Goal: Task Accomplishment & Management: Complete application form

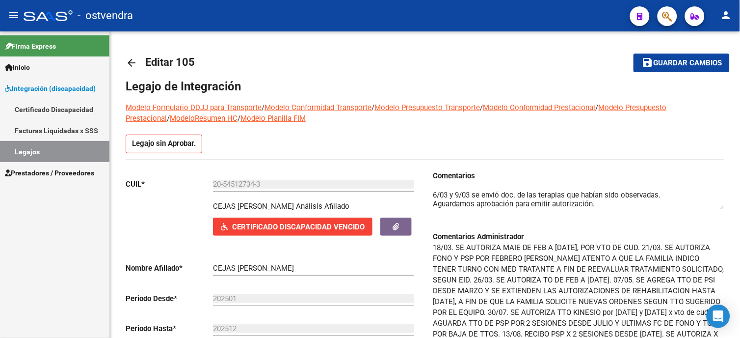
scroll to position [109, 0]
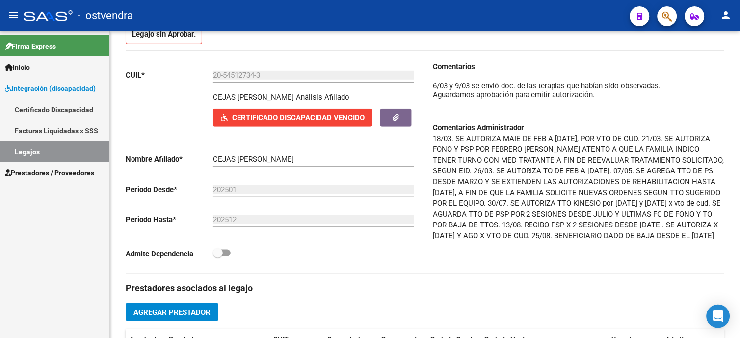
click at [60, 176] on span "Prestadores / Proveedores" at bounding box center [49, 172] width 89 height 11
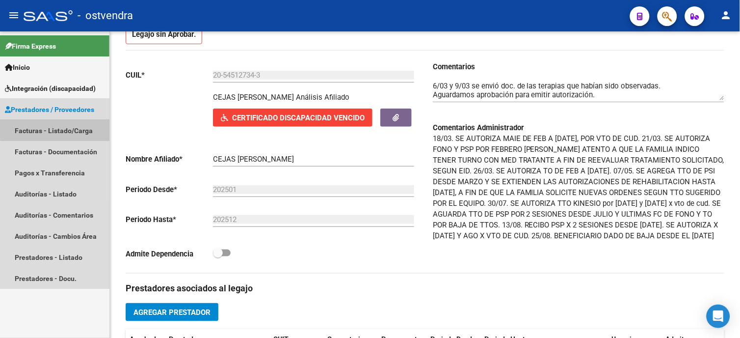
click at [69, 128] on link "Facturas - Listado/Carga" at bounding box center [54, 130] width 109 height 21
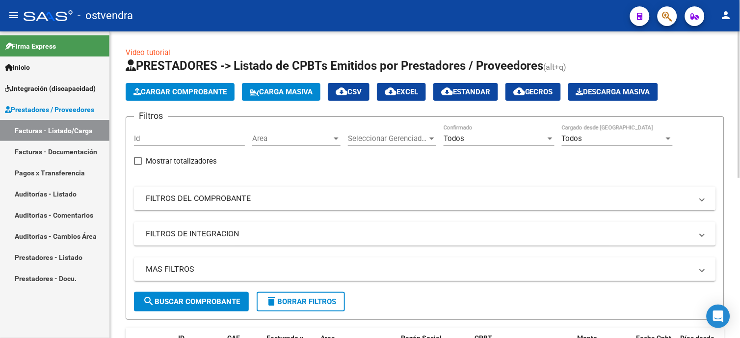
click at [218, 91] on span "Cargar Comprobante" at bounding box center [180, 91] width 93 height 9
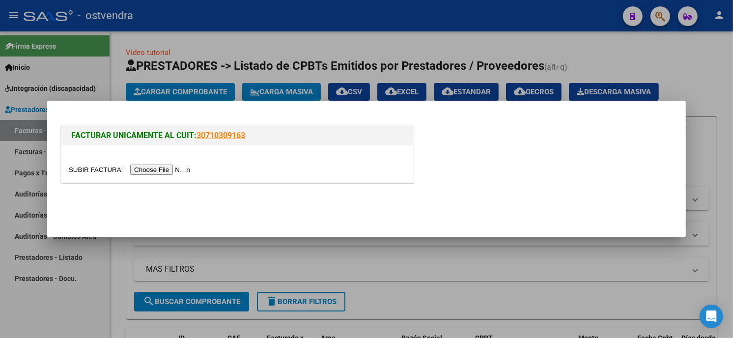
click at [154, 168] on input "file" at bounding box center [131, 169] width 124 height 10
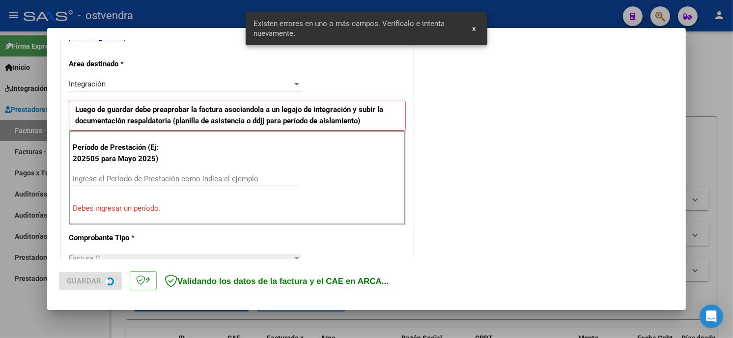
scroll to position [232, 0]
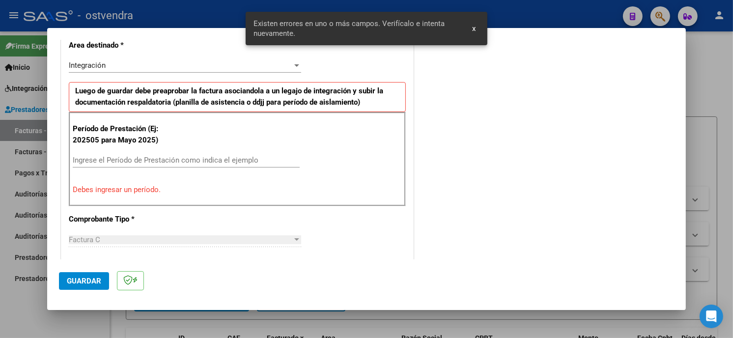
click at [178, 159] on input "Ingrese el Período de Prestación como indica el ejemplo" at bounding box center [186, 160] width 227 height 9
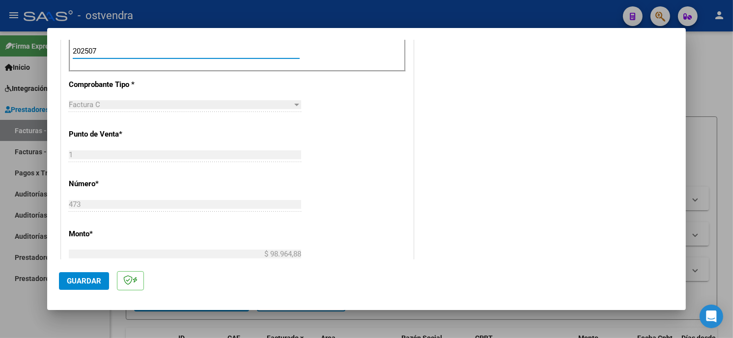
scroll to position [395, 0]
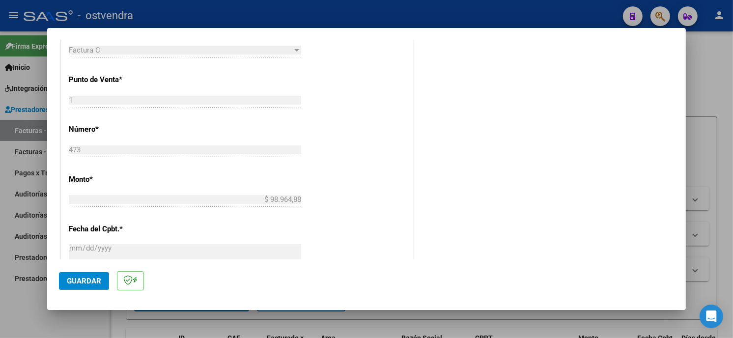
type input "202507"
click at [87, 280] on span "Guardar" at bounding box center [84, 280] width 34 height 9
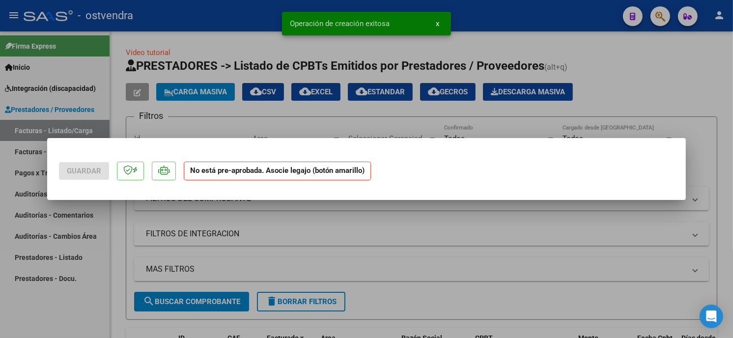
scroll to position [0, 0]
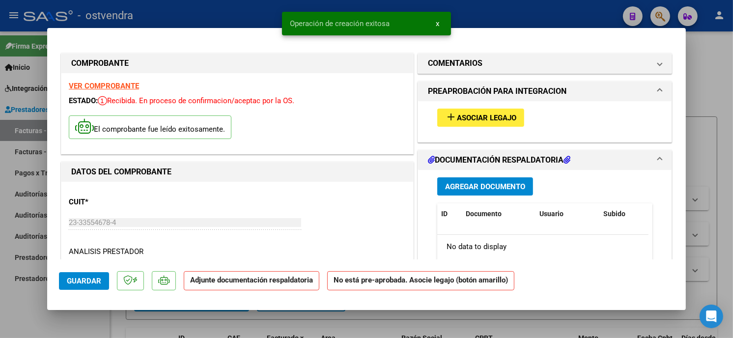
click at [507, 113] on span "add Asociar Legajo" at bounding box center [480, 117] width 71 height 9
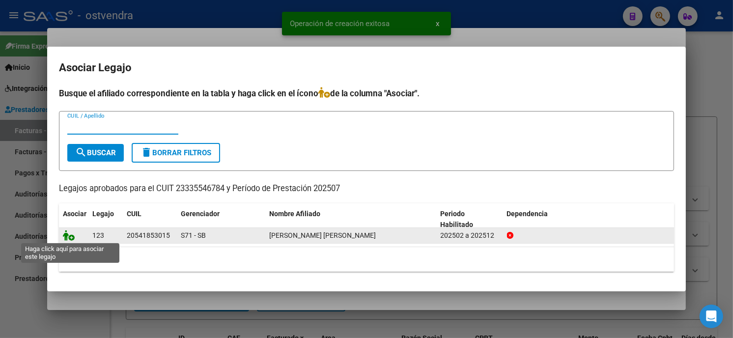
click at [68, 234] on icon at bounding box center [69, 235] width 12 height 11
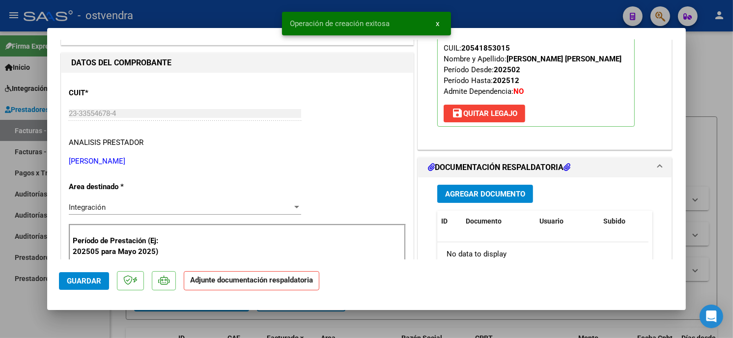
scroll to position [163, 0]
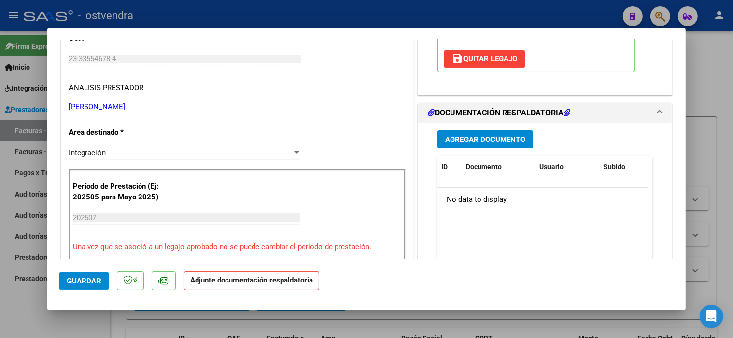
click at [526, 140] on button "Agregar Documento" at bounding box center [485, 139] width 96 height 18
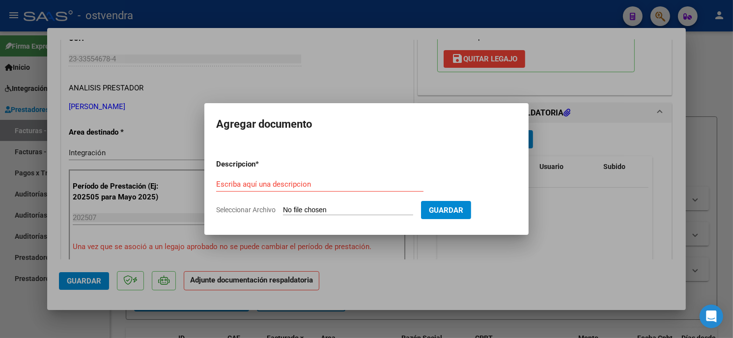
click at [303, 207] on input "Seleccionar Archivo" at bounding box center [348, 210] width 130 height 9
type input "C:\fakepath\ASISTENCIA C-1-473.pdf"
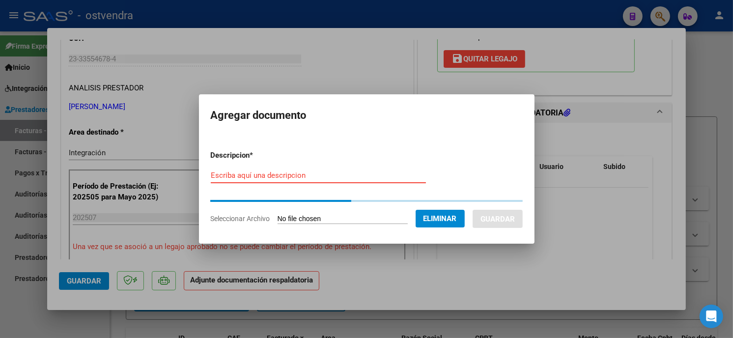
click at [336, 178] on input "Escriba aquí una descripcion" at bounding box center [318, 175] width 215 height 9
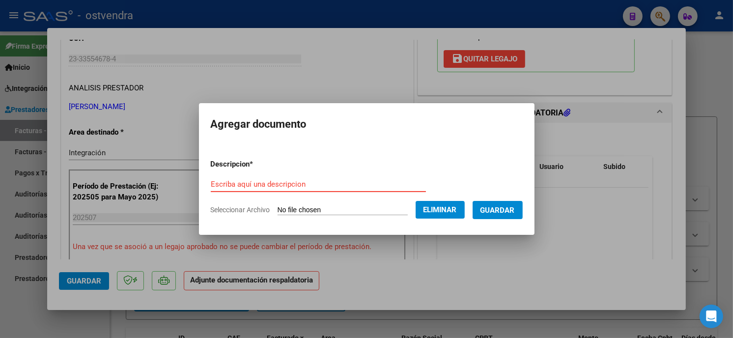
click at [331, 185] on input "Escriba aquí una descripcion" at bounding box center [318, 184] width 215 height 9
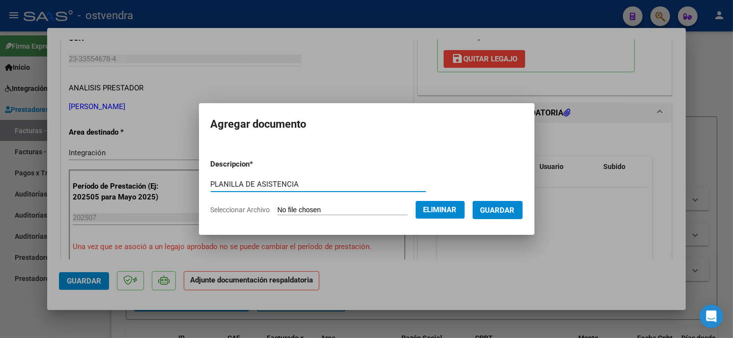
type input "PLANILLA DE ASISTENCIA"
click at [498, 208] on span "Guardar" at bounding box center [497, 210] width 34 height 9
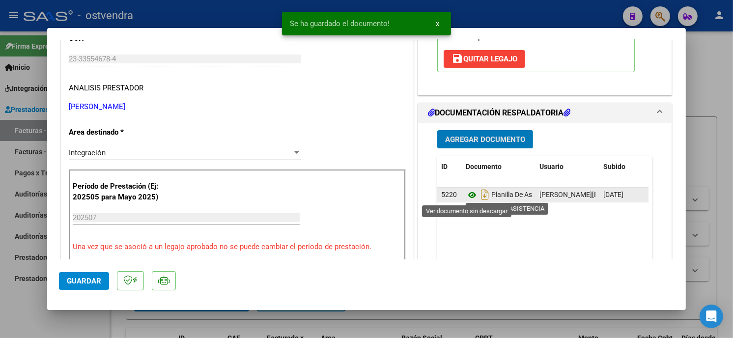
click at [466, 194] on icon at bounding box center [471, 195] width 13 height 12
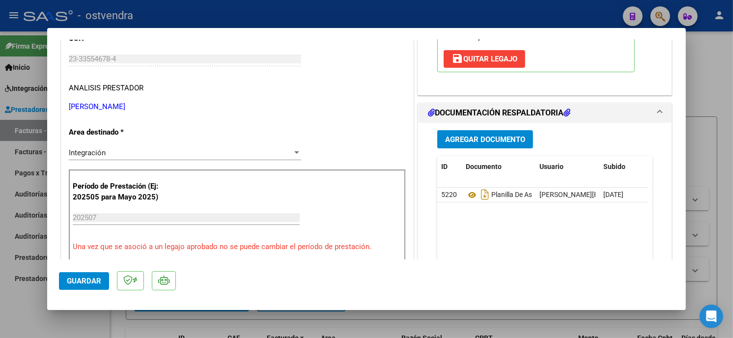
click at [94, 283] on span "Guardar" at bounding box center [84, 280] width 34 height 9
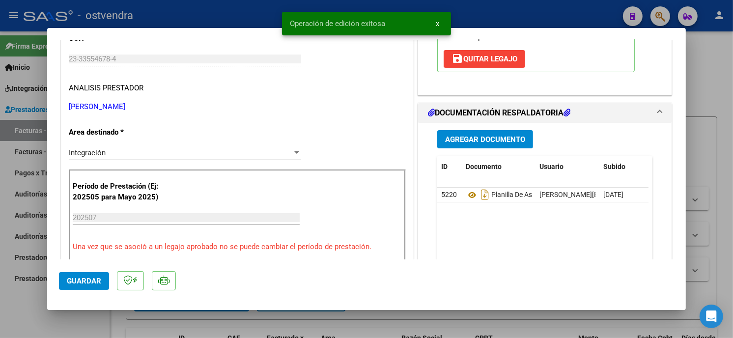
click at [198, 20] on div at bounding box center [366, 169] width 733 height 338
type input "$ 0,00"
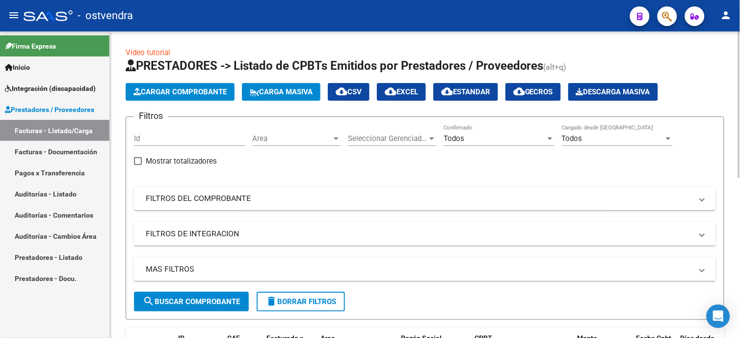
click at [203, 96] on button "Cargar Comprobante" at bounding box center [180, 92] width 109 height 18
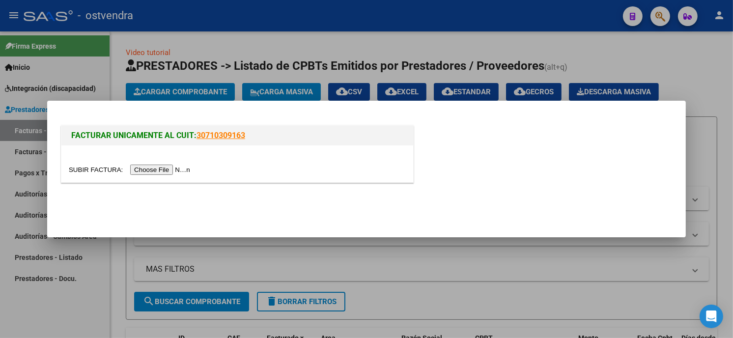
click at [172, 174] on input "file" at bounding box center [131, 169] width 124 height 10
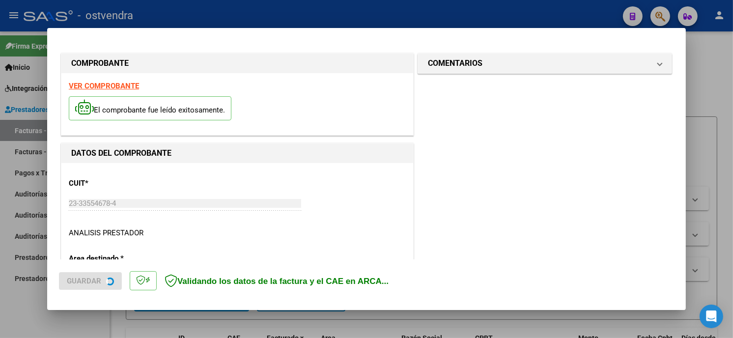
scroll to position [232, 0]
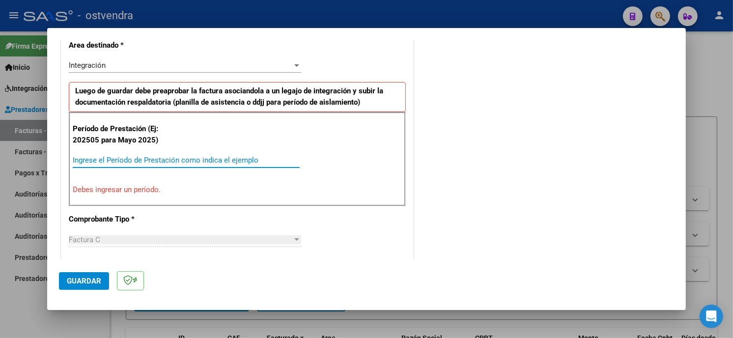
click at [203, 159] on input "Ingrese el Período de Prestación como indica el ejemplo" at bounding box center [186, 160] width 227 height 9
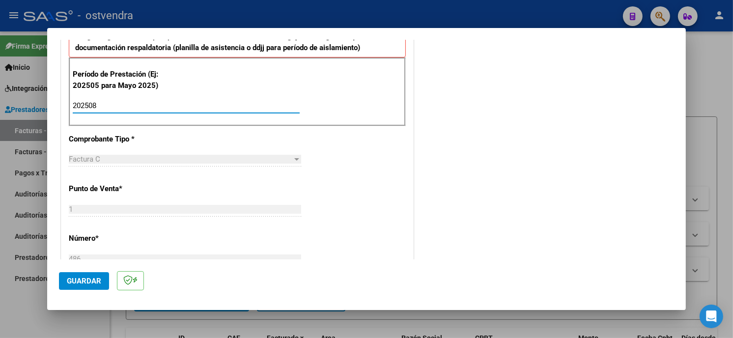
scroll to position [341, 0]
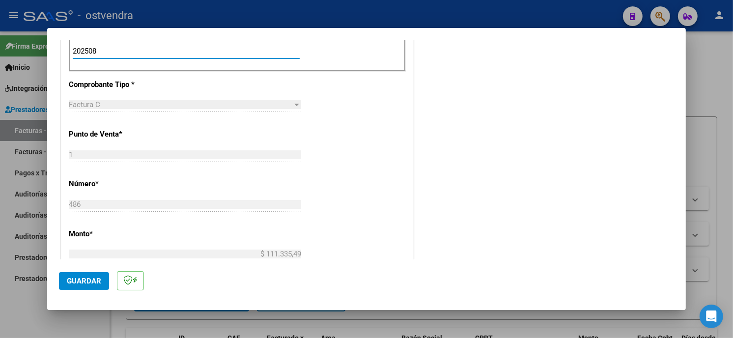
type input "202508"
click at [101, 274] on button "Guardar" at bounding box center [84, 281] width 50 height 18
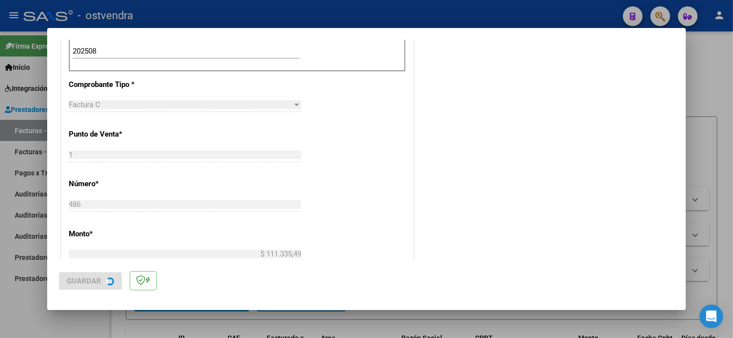
scroll to position [0, 0]
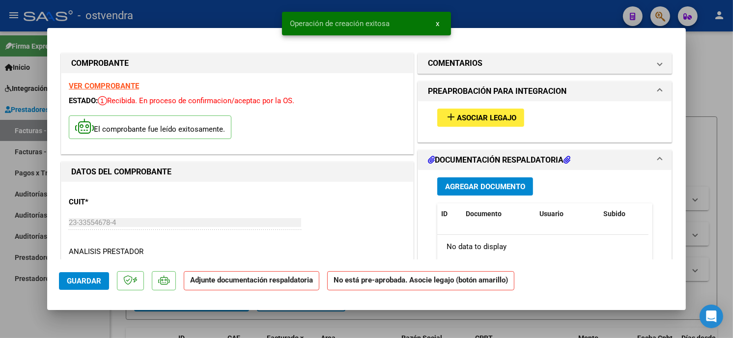
click at [505, 125] on button "add Asociar Legajo" at bounding box center [480, 118] width 87 height 18
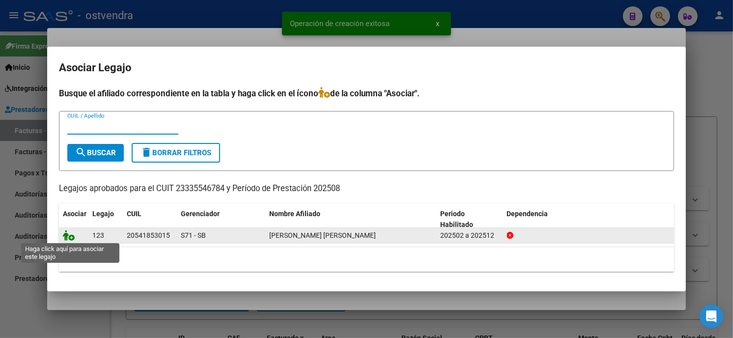
click at [63, 233] on icon at bounding box center [69, 235] width 12 height 11
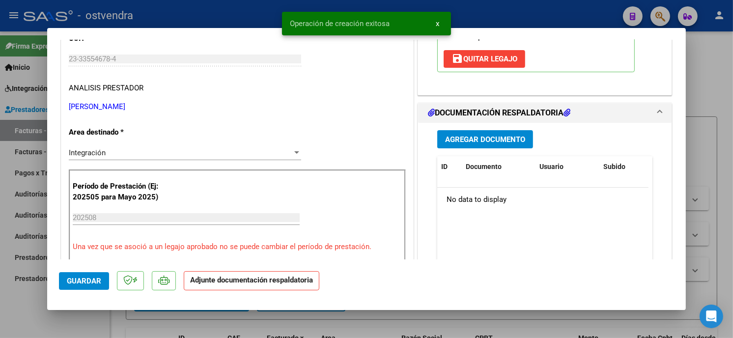
scroll to position [218, 0]
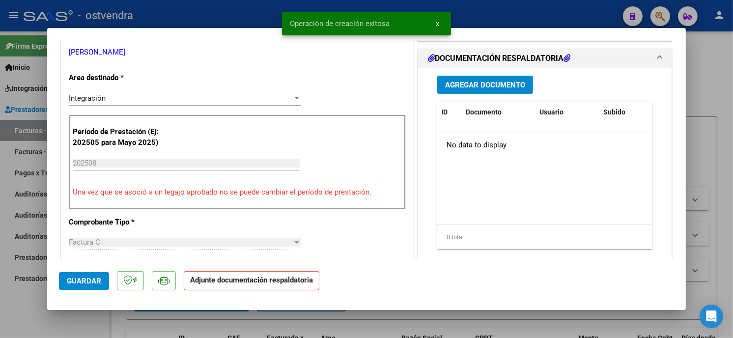
click at [467, 91] on button "Agregar Documento" at bounding box center [485, 85] width 96 height 18
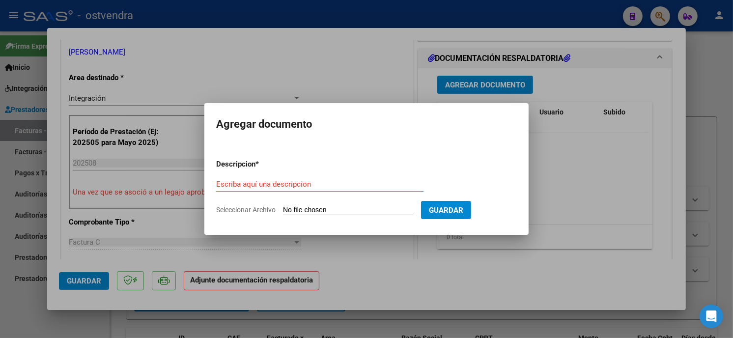
click at [336, 208] on input "Seleccionar Archivo" at bounding box center [348, 210] width 130 height 9
type input "C:\fakepath\ASISTENCIA C-1-486.pdf"
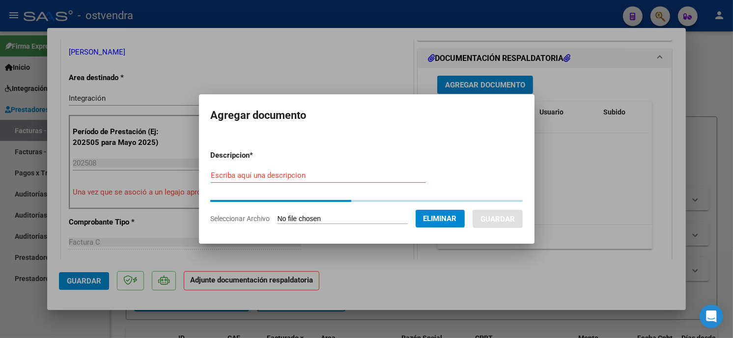
click at [311, 178] on input "Escriba aquí una descripcion" at bounding box center [318, 175] width 215 height 9
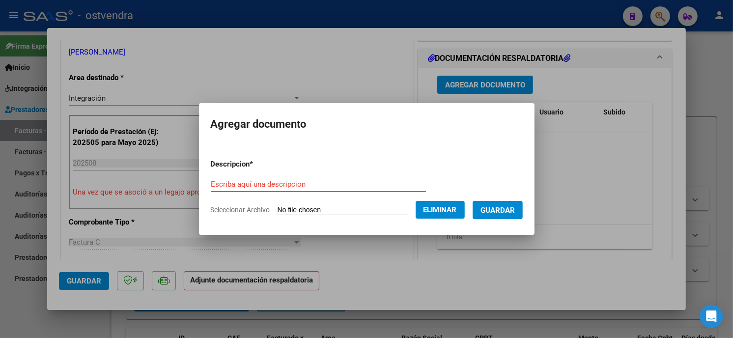
click at [311, 189] on div "Escriba aquí una descripcion" at bounding box center [318, 184] width 215 height 15
click at [309, 188] on input "Escriba aquí una descripcion" at bounding box center [318, 184] width 215 height 9
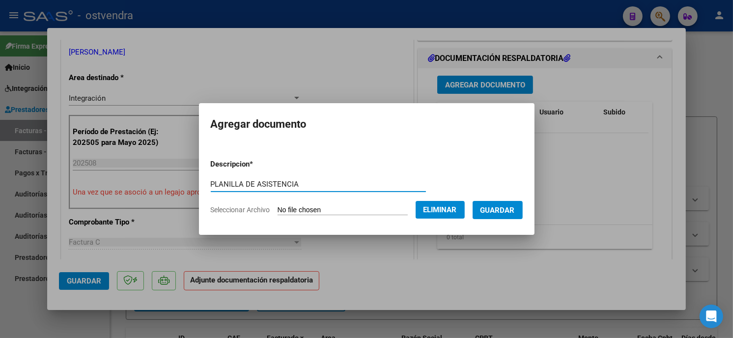
type input "PLANILLA DE ASISTENCIA"
click at [499, 212] on span "Guardar" at bounding box center [497, 210] width 34 height 9
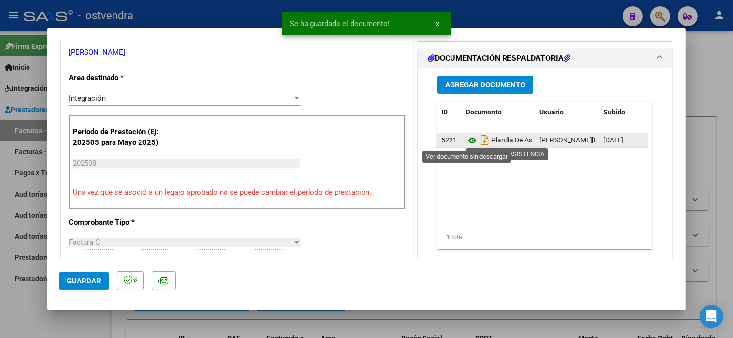
click at [467, 142] on icon at bounding box center [471, 141] width 13 height 12
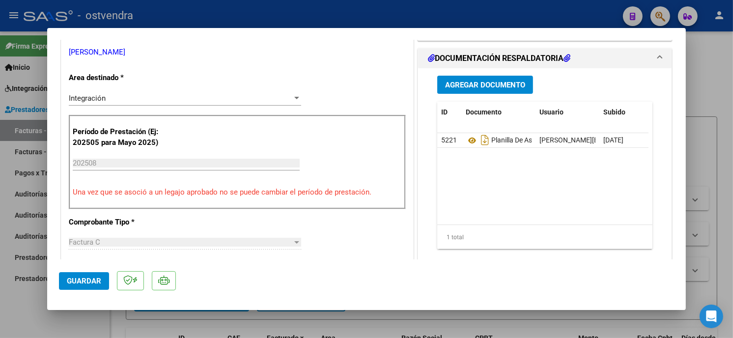
click at [98, 282] on span "Guardar" at bounding box center [84, 280] width 34 height 9
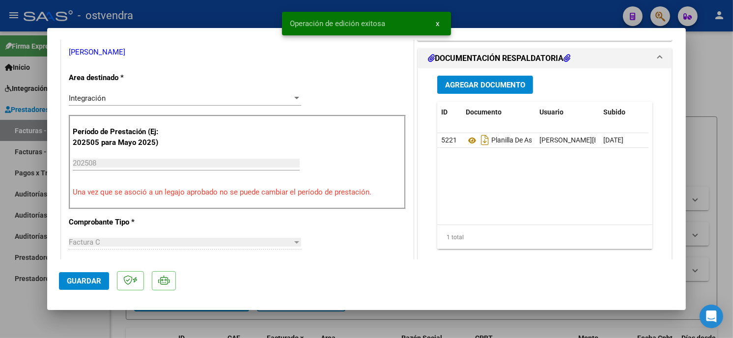
click at [199, 11] on div at bounding box center [366, 169] width 733 height 338
type input "$ 0,00"
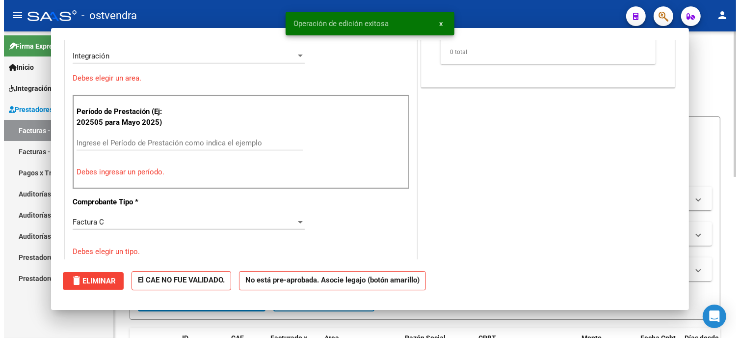
scroll to position [177, 0]
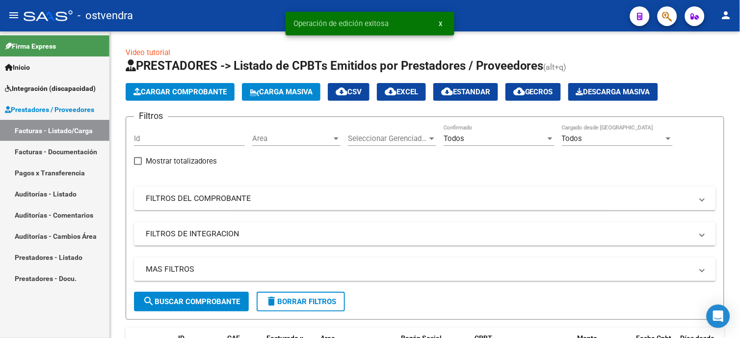
click at [54, 111] on span "Prestadores / Proveedores" at bounding box center [49, 109] width 89 height 11
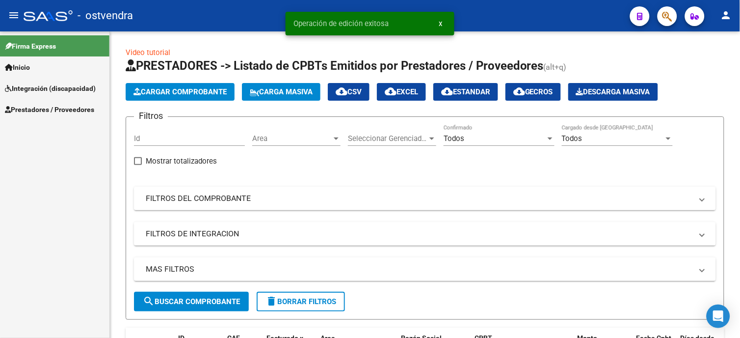
click at [65, 90] on span "Integración (discapacidad)" at bounding box center [50, 88] width 91 height 11
click at [57, 146] on link "Legajos" at bounding box center [54, 151] width 109 height 21
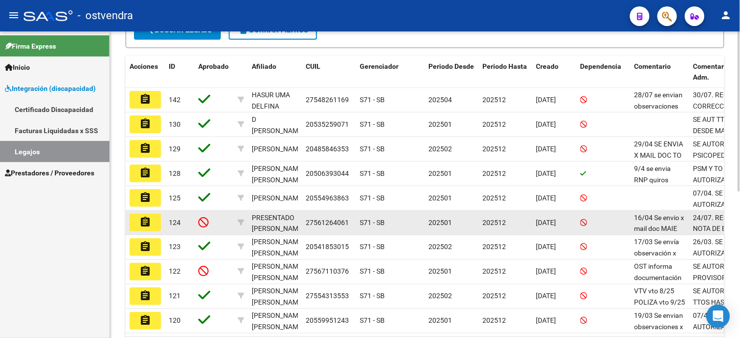
scroll to position [272, 0]
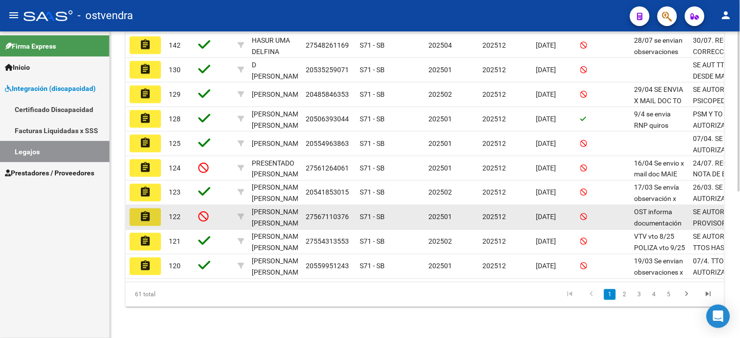
click at [152, 215] on button "assignment" at bounding box center [145, 217] width 31 height 18
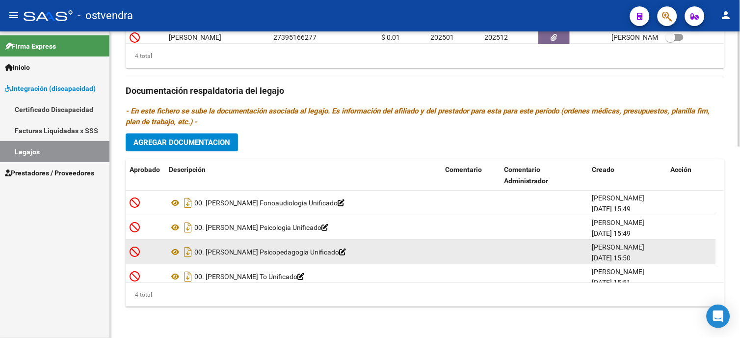
scroll to position [10, 0]
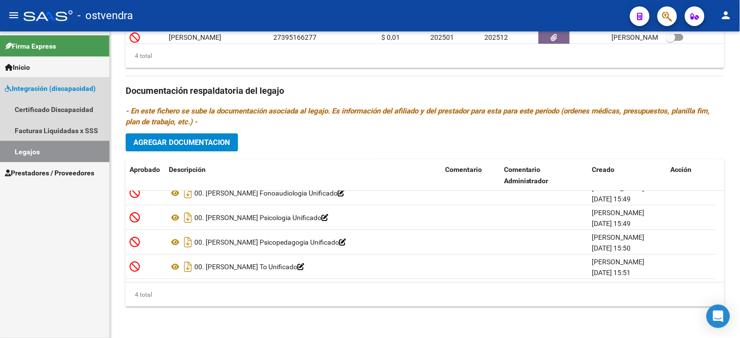
click at [79, 148] on link "Legajos" at bounding box center [54, 151] width 109 height 21
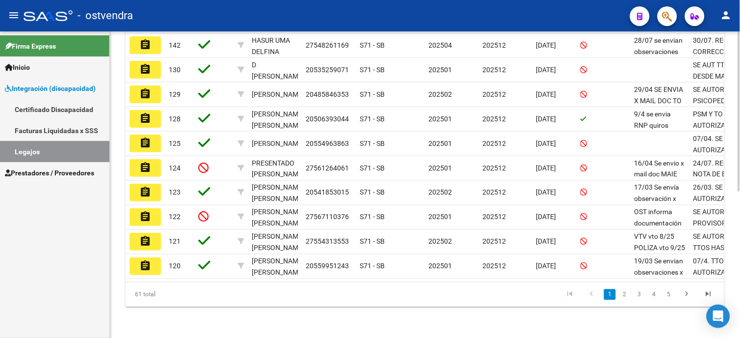
scroll to position [281, 0]
click at [627, 296] on link "2" at bounding box center [625, 294] width 12 height 11
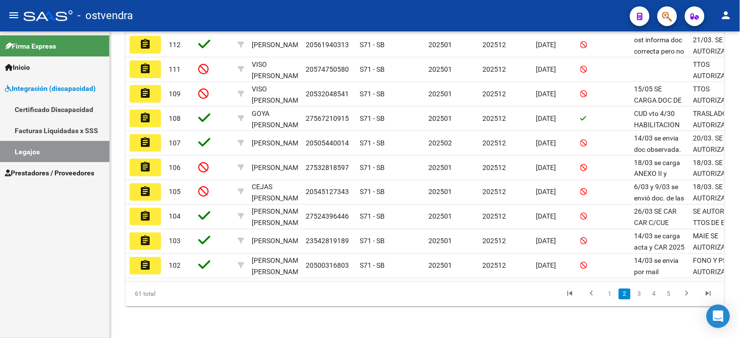
click at [640, 291] on link "3" at bounding box center [640, 294] width 12 height 11
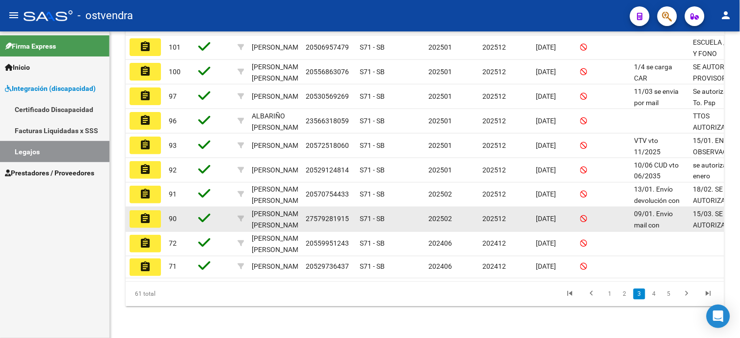
click at [152, 210] on button "assignment" at bounding box center [145, 219] width 31 height 18
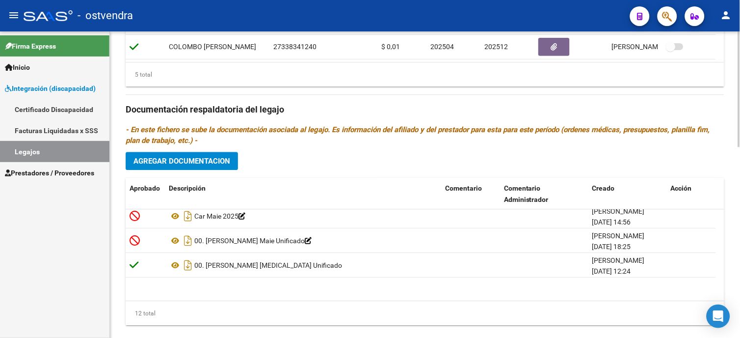
scroll to position [206, 0]
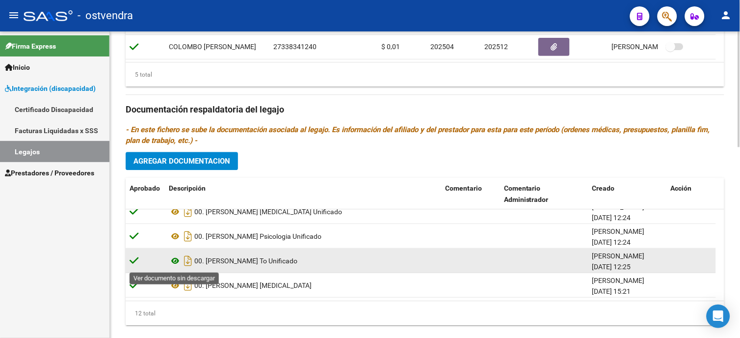
click at [173, 262] on icon at bounding box center [175, 261] width 13 height 12
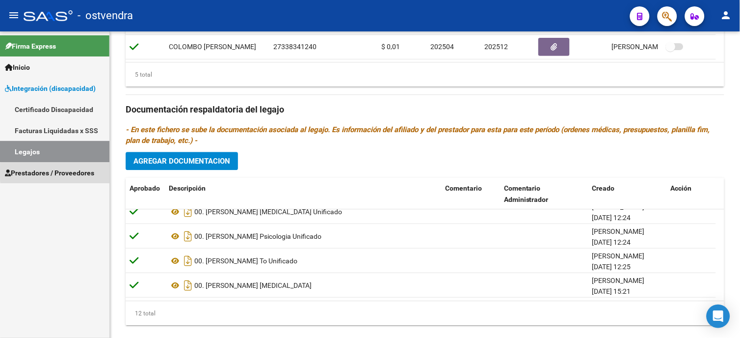
click at [86, 172] on span "Prestadores / Proveedores" at bounding box center [49, 172] width 89 height 11
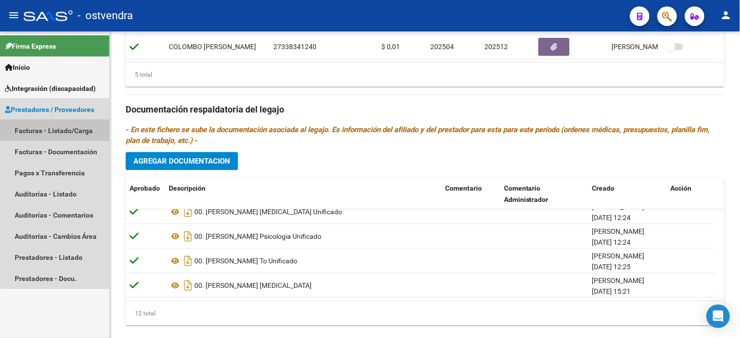
click at [82, 131] on link "Facturas - Listado/Carga" at bounding box center [54, 130] width 109 height 21
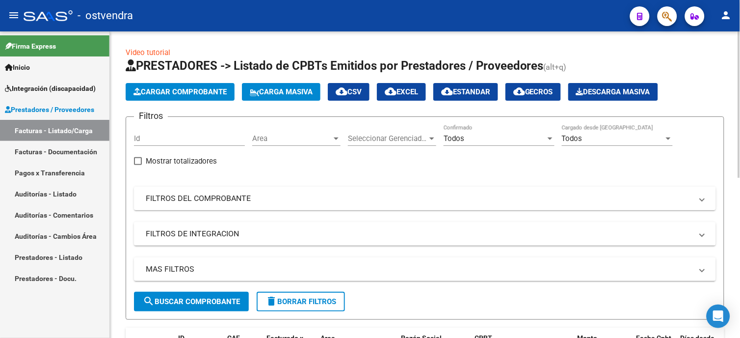
scroll to position [54, 0]
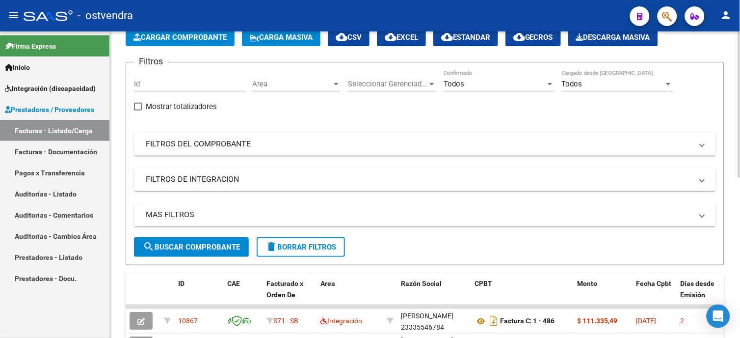
click at [518, 82] on div "Todos" at bounding box center [495, 84] width 102 height 9
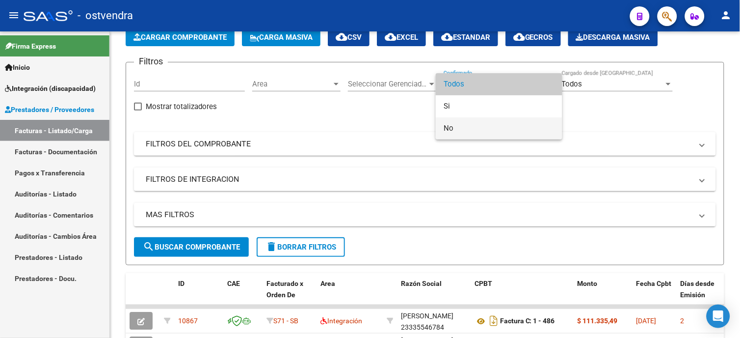
click at [501, 122] on span "No" at bounding box center [499, 128] width 111 height 22
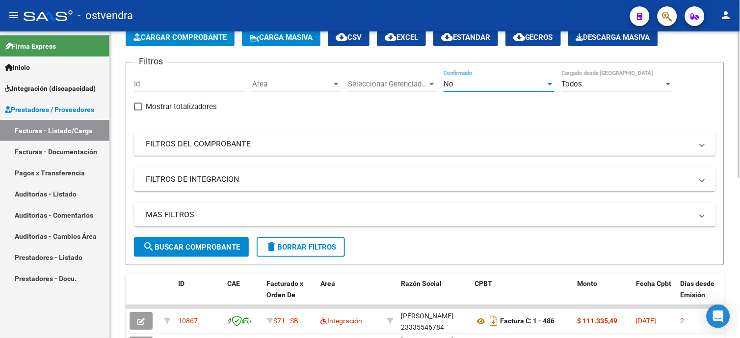
click at [198, 248] on span "search Buscar Comprobante" at bounding box center [191, 247] width 97 height 9
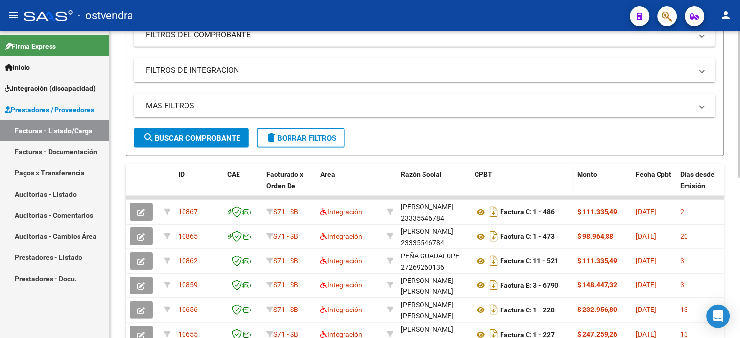
scroll to position [218, 0]
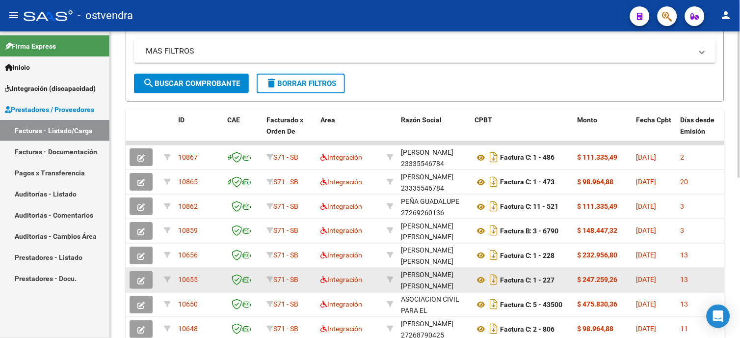
click at [146, 281] on button "button" at bounding box center [141, 280] width 23 height 18
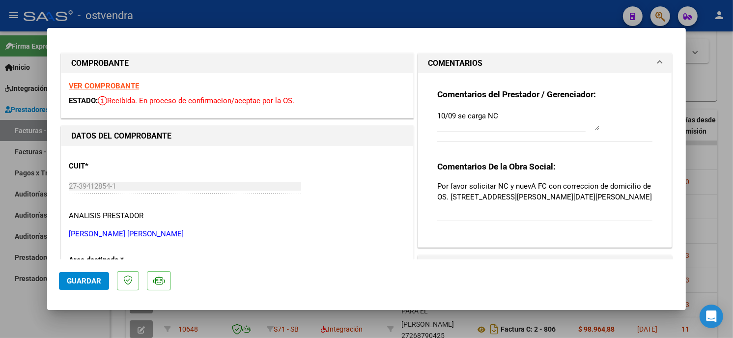
drag, startPoint x: 447, startPoint y: 196, endPoint x: 644, endPoint y: 192, distance: 196.9
click at [644, 192] on p "Por favor solicitar NC y nuevA FC con correccion de domicilio de OS. [STREET_AD…" at bounding box center [544, 192] width 215 height 22
copy p "[STREET_ADDRESS][PERSON_NAME][DATE][PERSON_NAME]"
click at [459, 15] on div at bounding box center [366, 169] width 733 height 338
type input "$ 0,00"
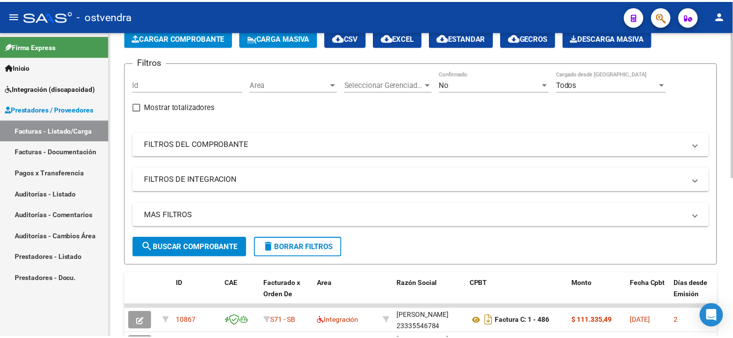
scroll to position [0, 0]
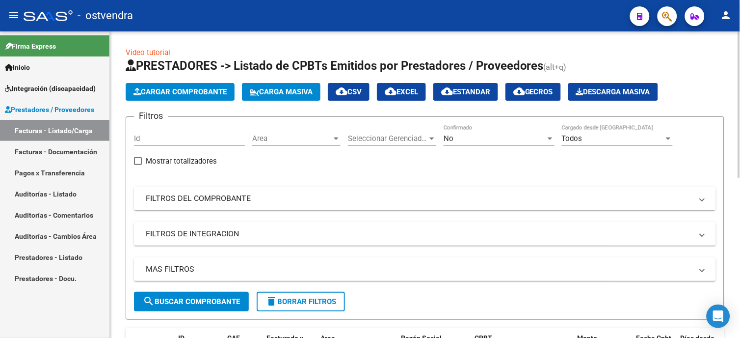
click at [204, 95] on span "Cargar Comprobante" at bounding box center [180, 91] width 93 height 9
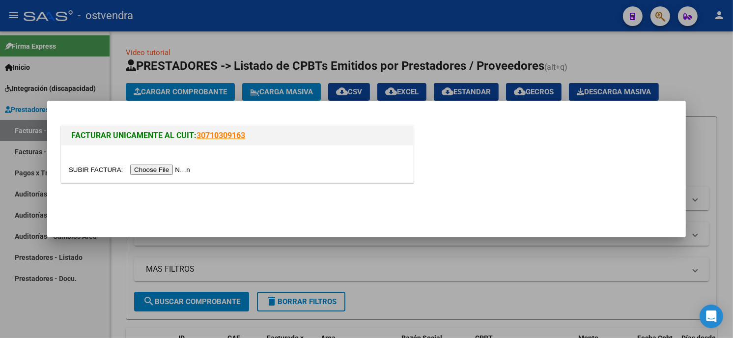
click at [158, 165] on input "file" at bounding box center [131, 169] width 124 height 10
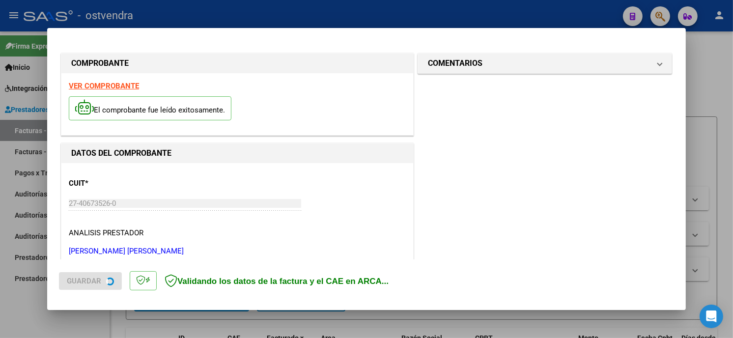
scroll to position [232, 0]
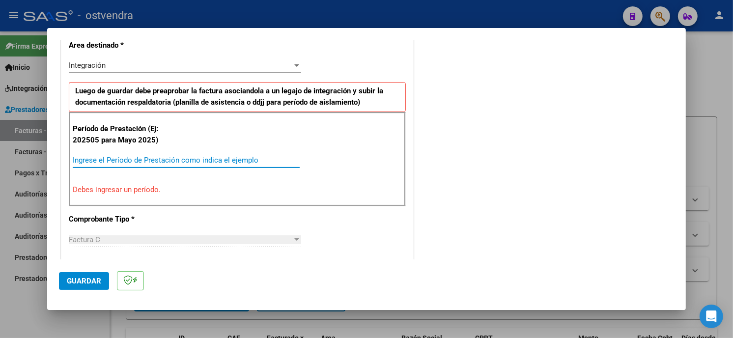
click at [242, 163] on input "Ingrese el Período de Prestación como indica el ejemplo" at bounding box center [186, 160] width 227 height 9
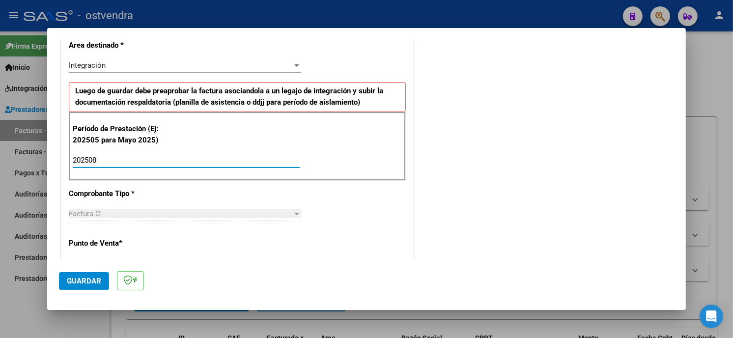
type input "202508"
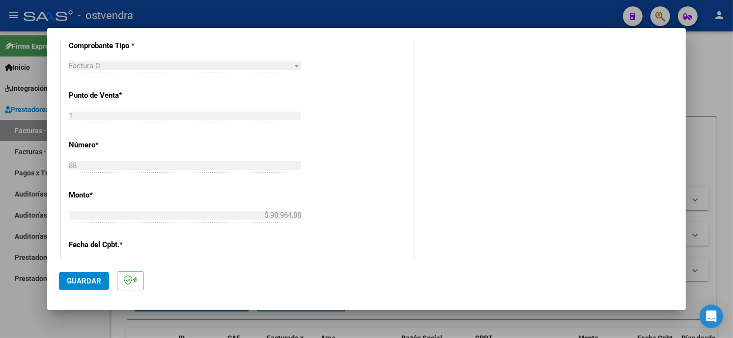
scroll to position [394, 0]
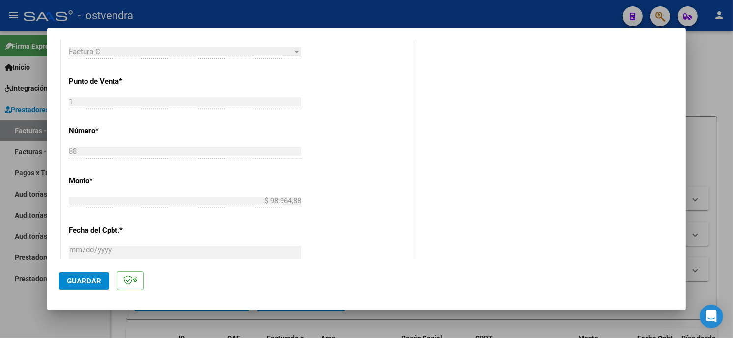
click at [101, 283] on button "Guardar" at bounding box center [84, 281] width 50 height 18
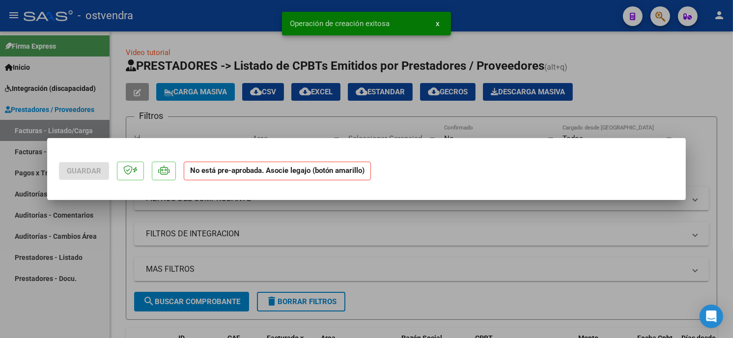
scroll to position [0, 0]
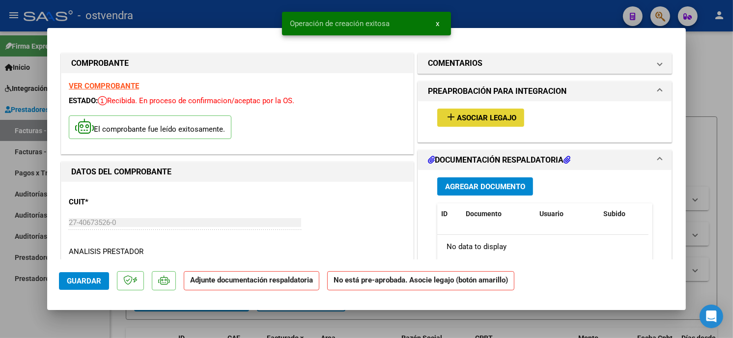
click at [497, 110] on button "add Asociar Legajo" at bounding box center [480, 118] width 87 height 18
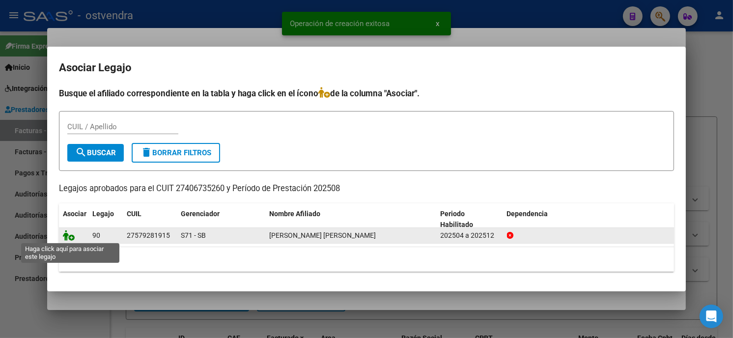
click at [63, 239] on icon at bounding box center [69, 235] width 12 height 11
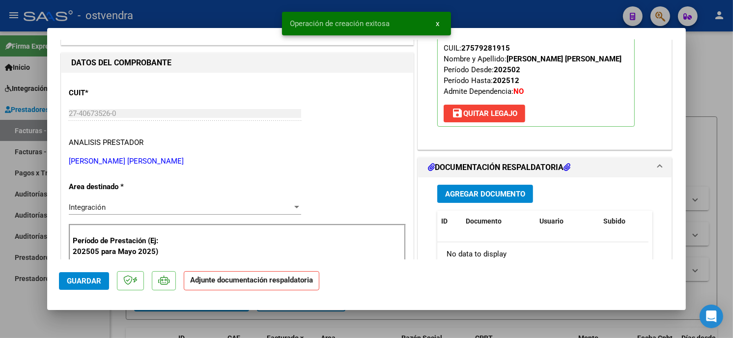
scroll to position [163, 0]
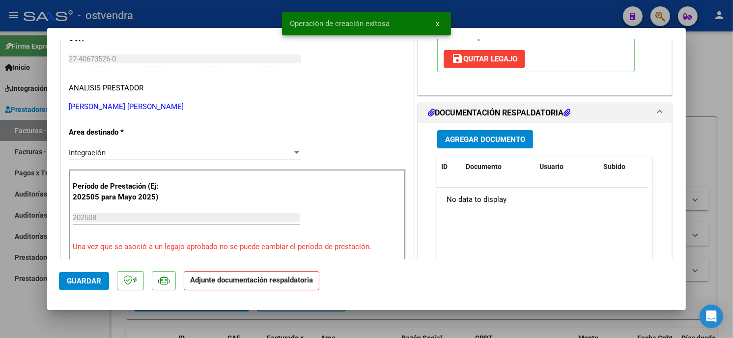
click at [508, 146] on button "Agregar Documento" at bounding box center [485, 139] width 96 height 18
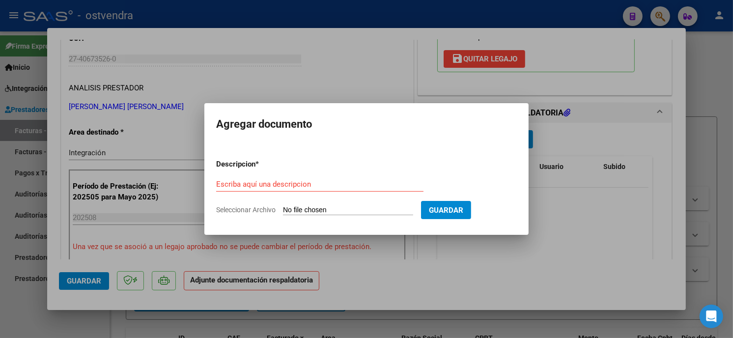
click at [336, 209] on input "Seleccionar Archivo" at bounding box center [348, 210] width 130 height 9
type input "C:\fakepath\ASISTENCIA C-1-88.pdf"
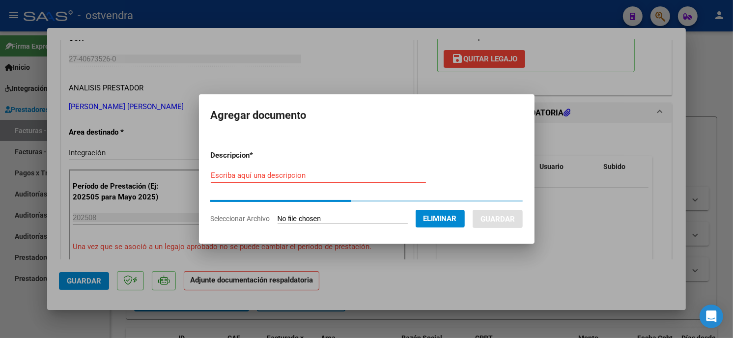
click at [316, 184] on div "Escriba aquí una descripcion" at bounding box center [318, 180] width 215 height 24
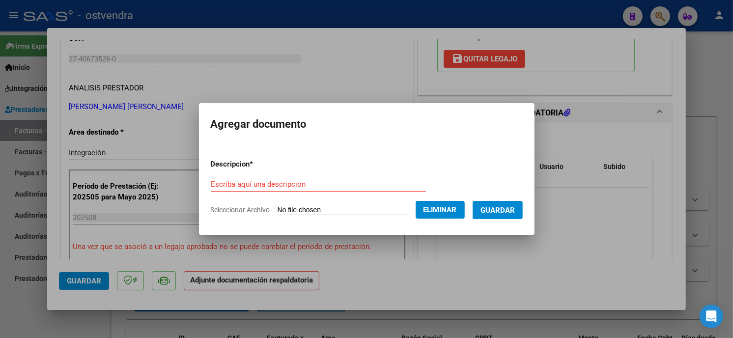
click at [315, 182] on input "Escriba aquí una descripcion" at bounding box center [318, 184] width 215 height 9
click at [315, 185] on input "Escriba aquí una descripcion" at bounding box center [318, 184] width 215 height 9
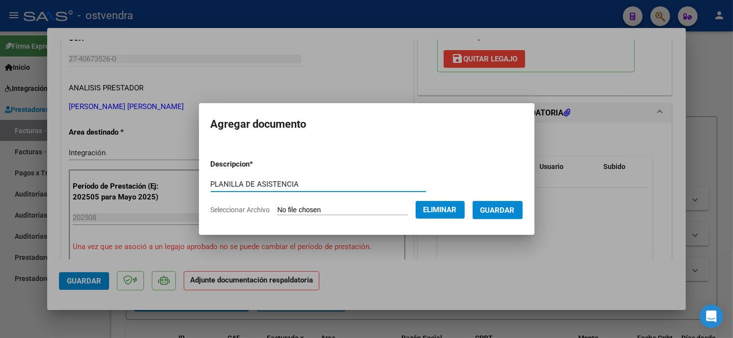
type input "PLANILLA DE ASISTENCIA"
click at [512, 212] on span "Guardar" at bounding box center [497, 210] width 34 height 9
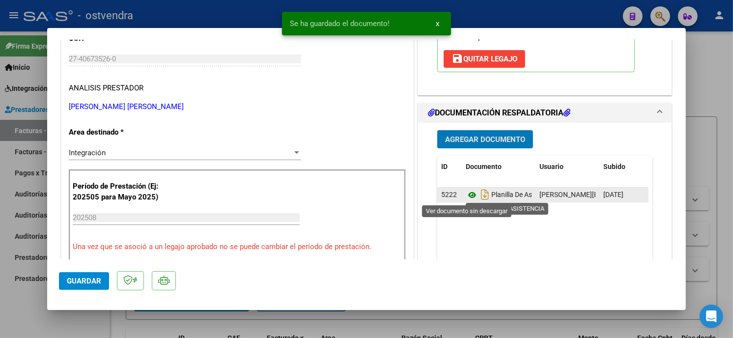
click at [467, 197] on icon at bounding box center [471, 195] width 13 height 12
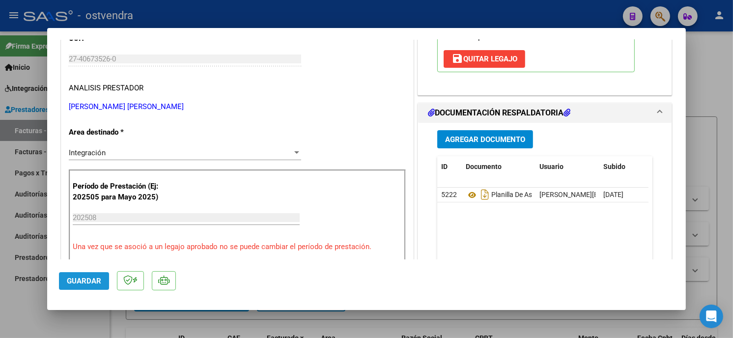
click at [95, 280] on span "Guardar" at bounding box center [84, 280] width 34 height 9
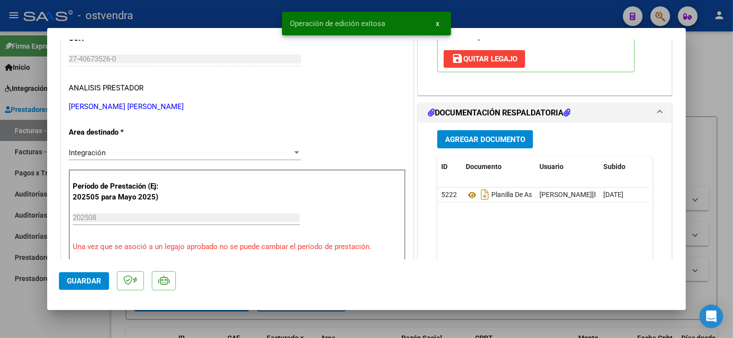
click at [178, 29] on mat-dialog-container "COMPROBANTE VER COMPROBANTE ESTADO: Recibida. En proceso de confirmacion/acepta…" at bounding box center [366, 169] width 638 height 282
